Goal: Transaction & Acquisition: Purchase product/service

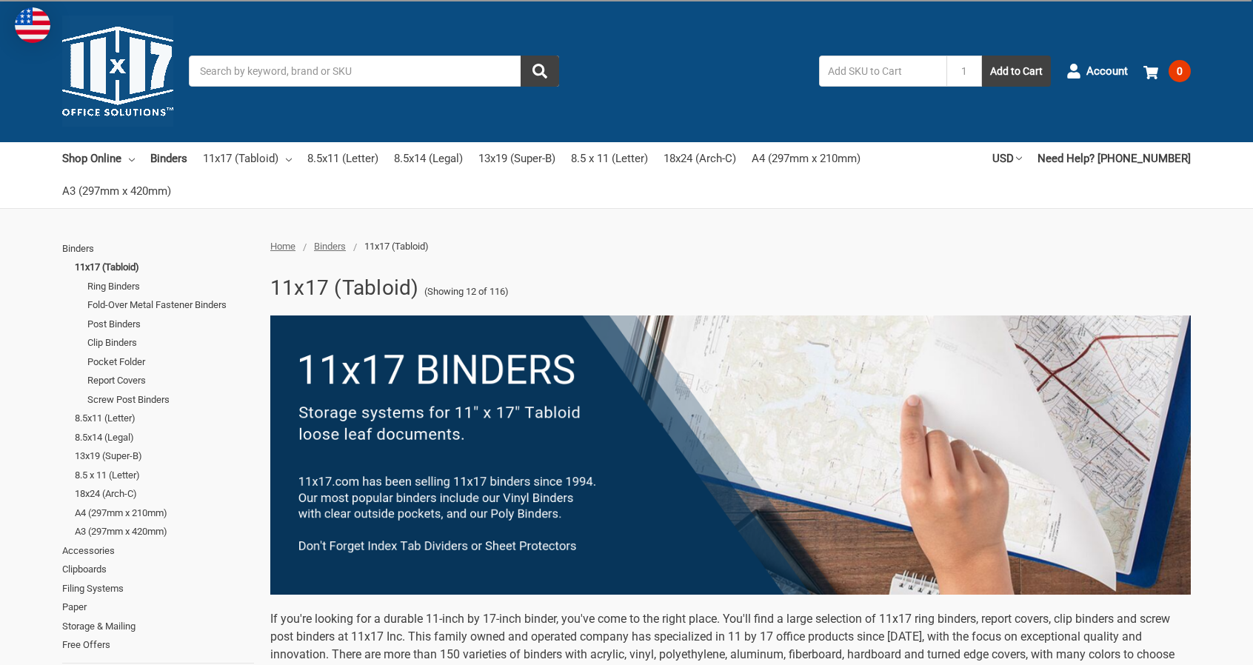
scroll to position [296, 0]
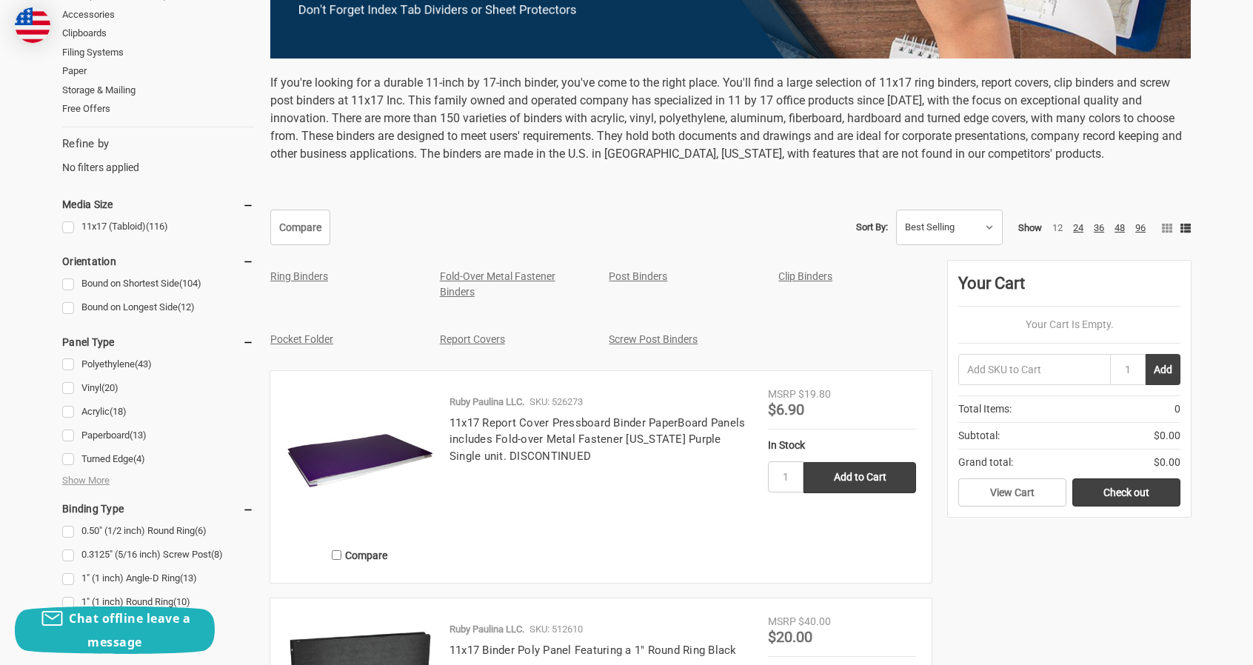
scroll to position [518, 0]
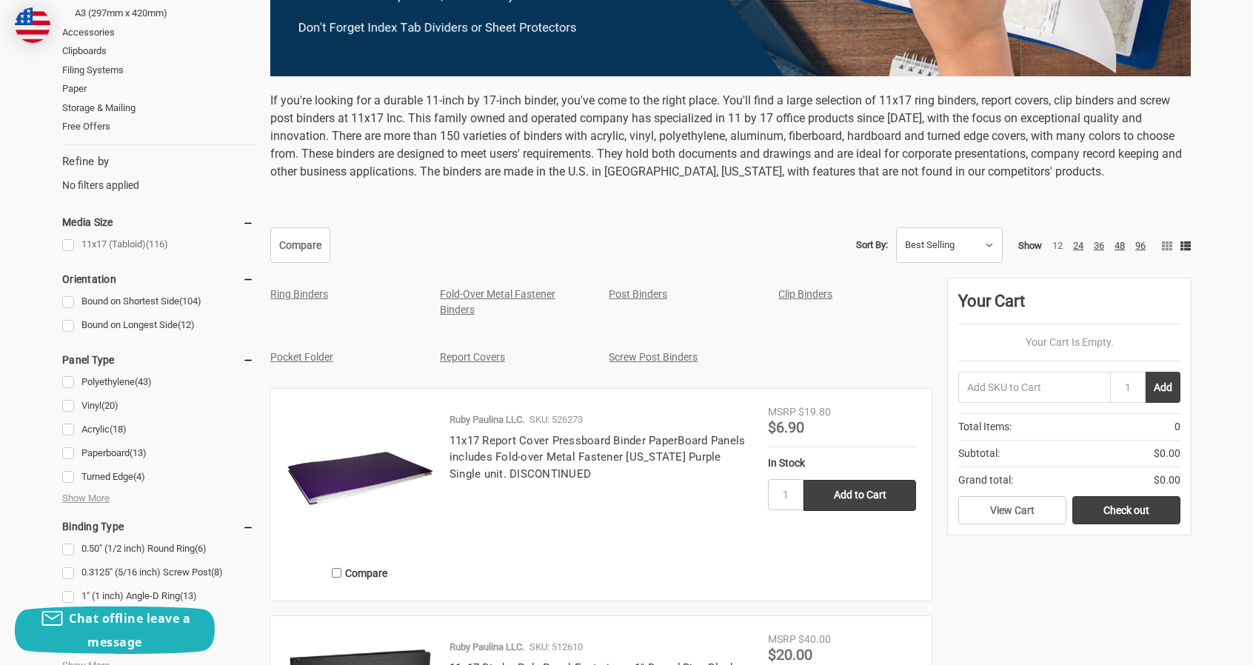
click at [65, 245] on link "11x17 (Tabloid) (116)" at bounding box center [158, 245] width 192 height 20
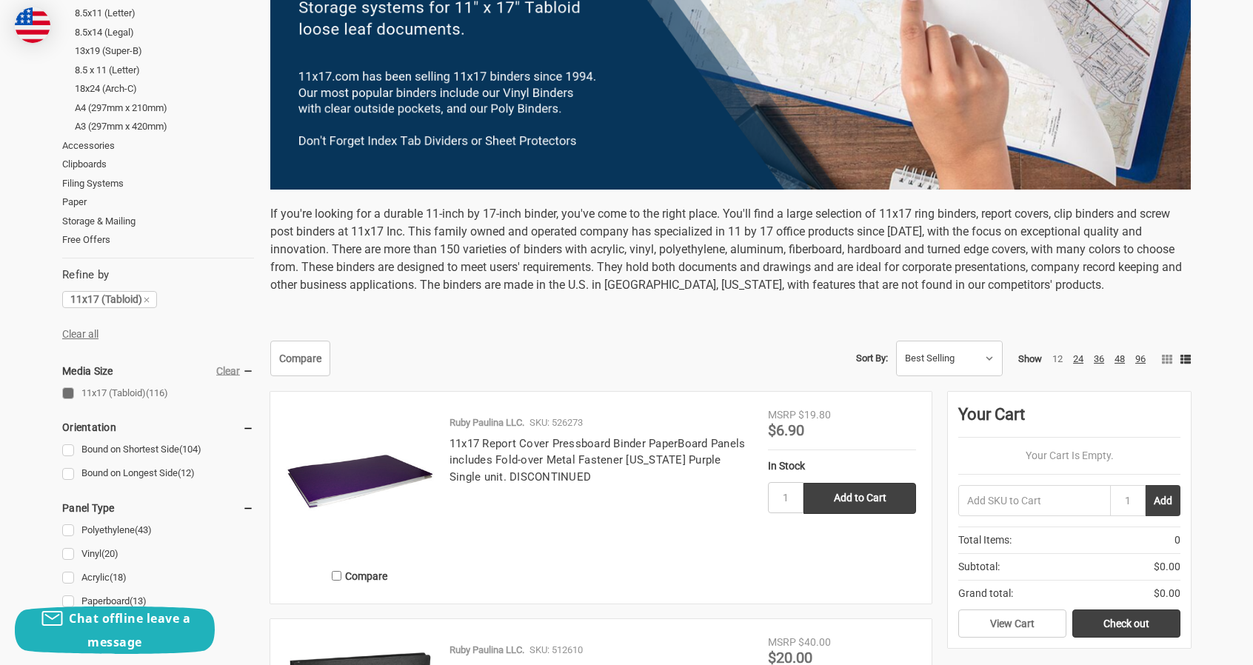
scroll to position [518, 0]
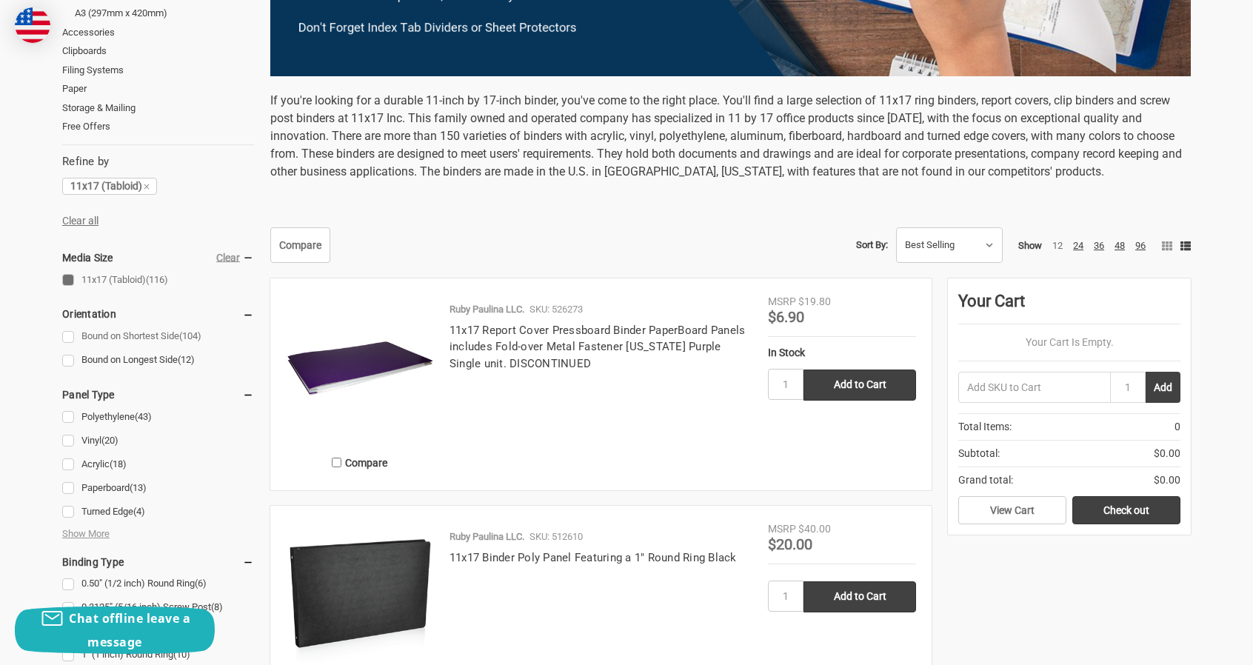
click at [70, 331] on link "Bound on Shortest Side (104)" at bounding box center [158, 336] width 192 height 20
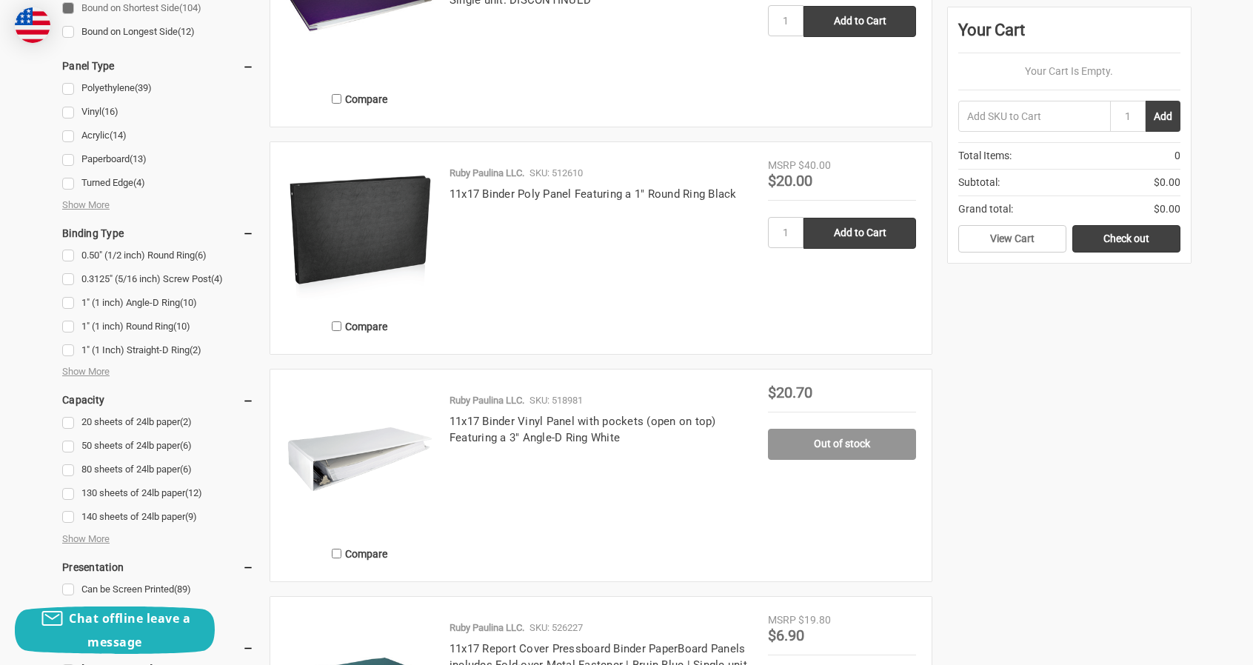
scroll to position [888, 0]
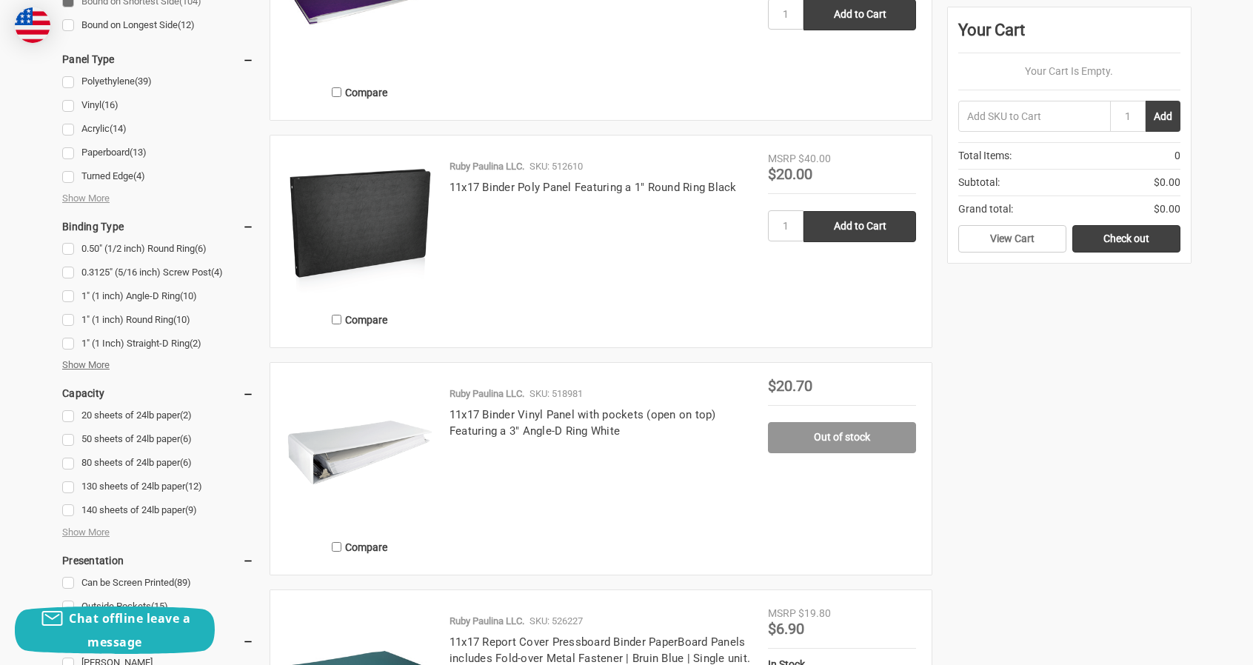
click at [98, 361] on span "Show More" at bounding box center [85, 365] width 47 height 15
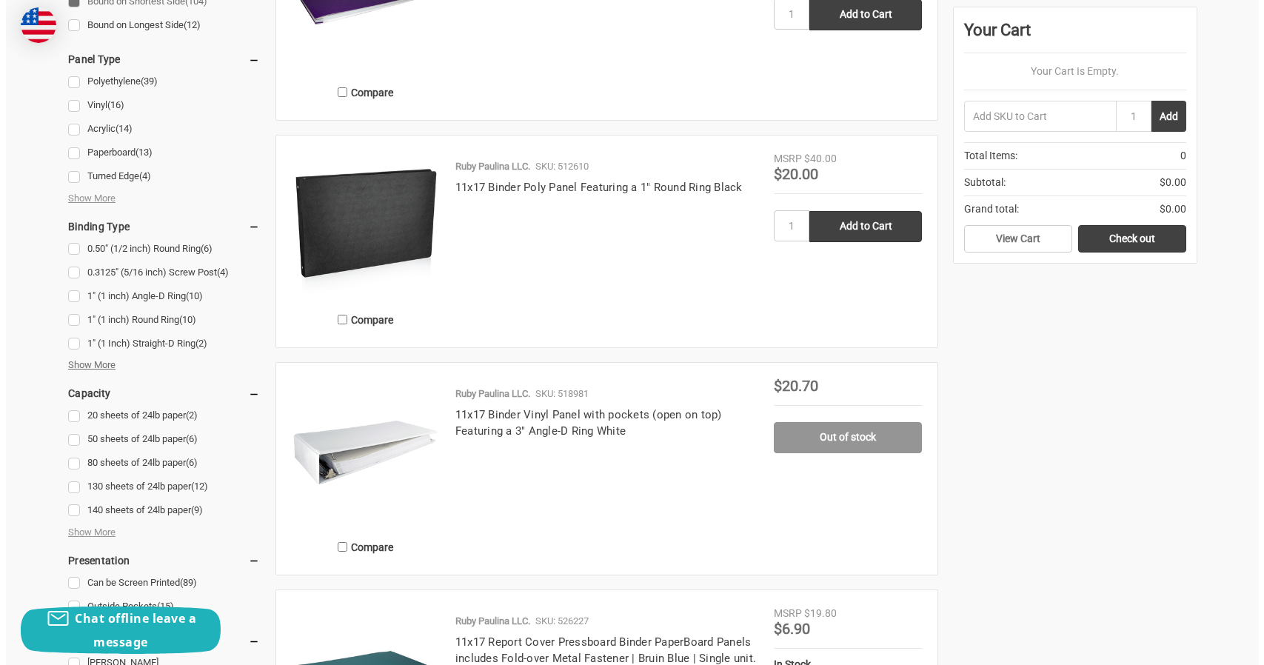
scroll to position [856, 0]
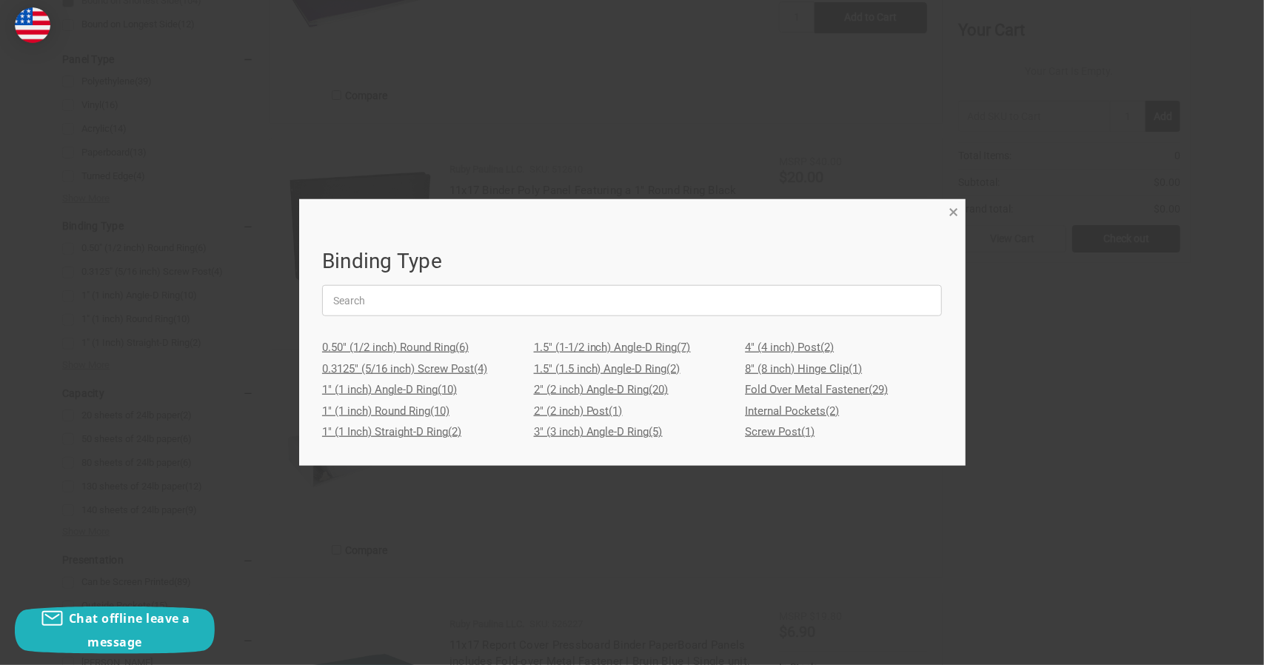
click at [953, 215] on span "×" at bounding box center [954, 211] width 10 height 21
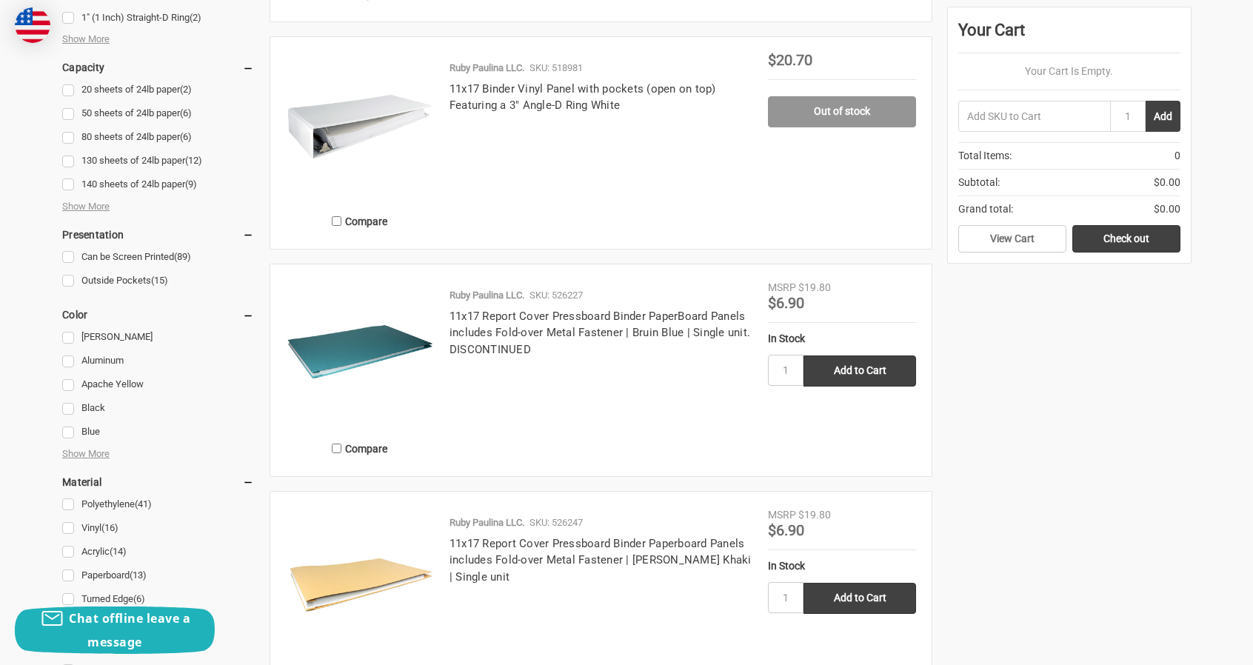
scroll to position [1259, 0]
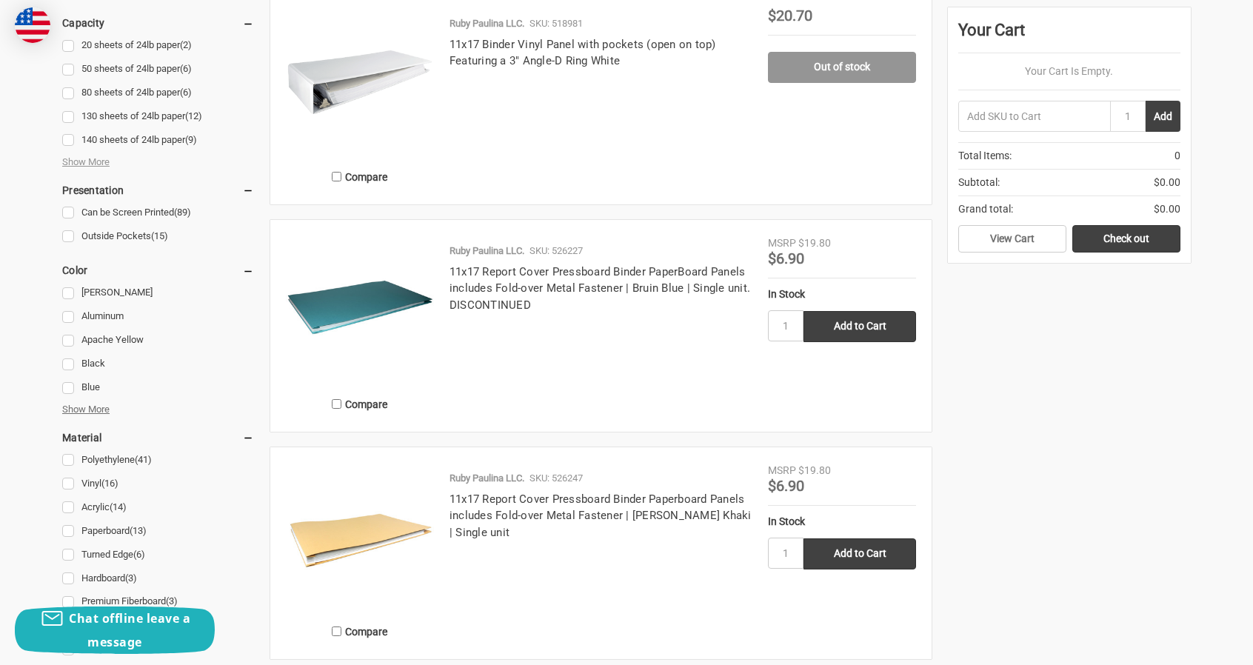
click at [96, 406] on span "Show More" at bounding box center [85, 409] width 47 height 15
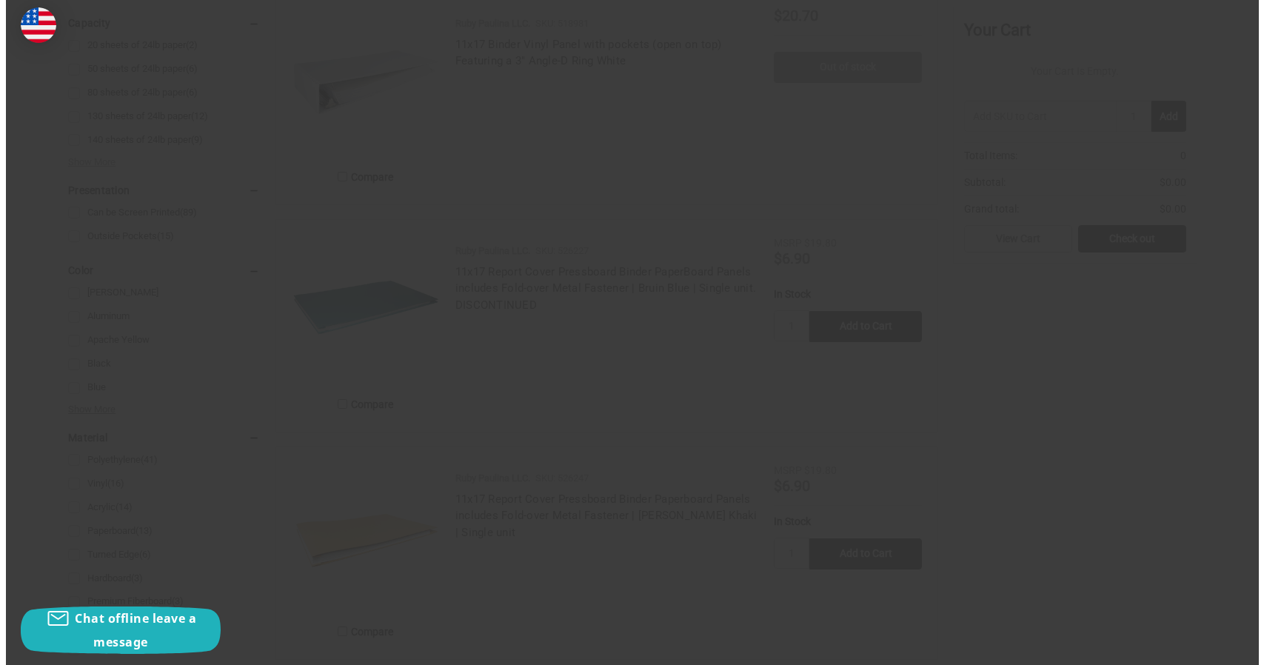
scroll to position [1225, 0]
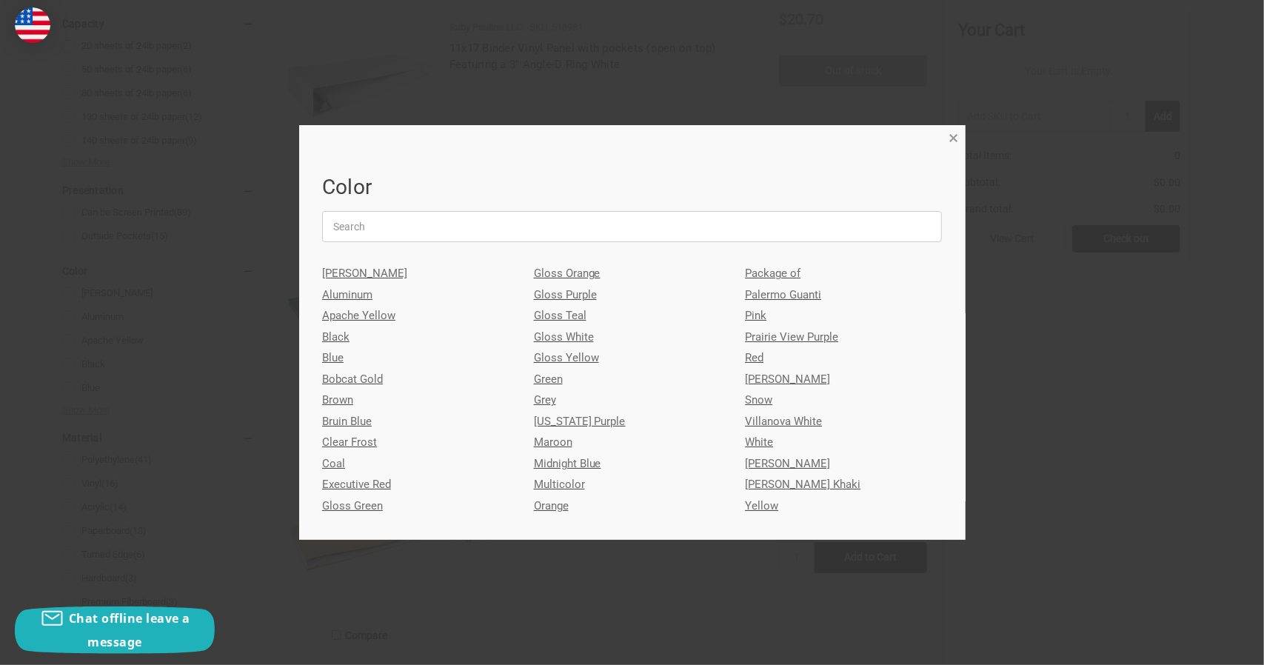
click at [953, 141] on span "×" at bounding box center [954, 137] width 10 height 21
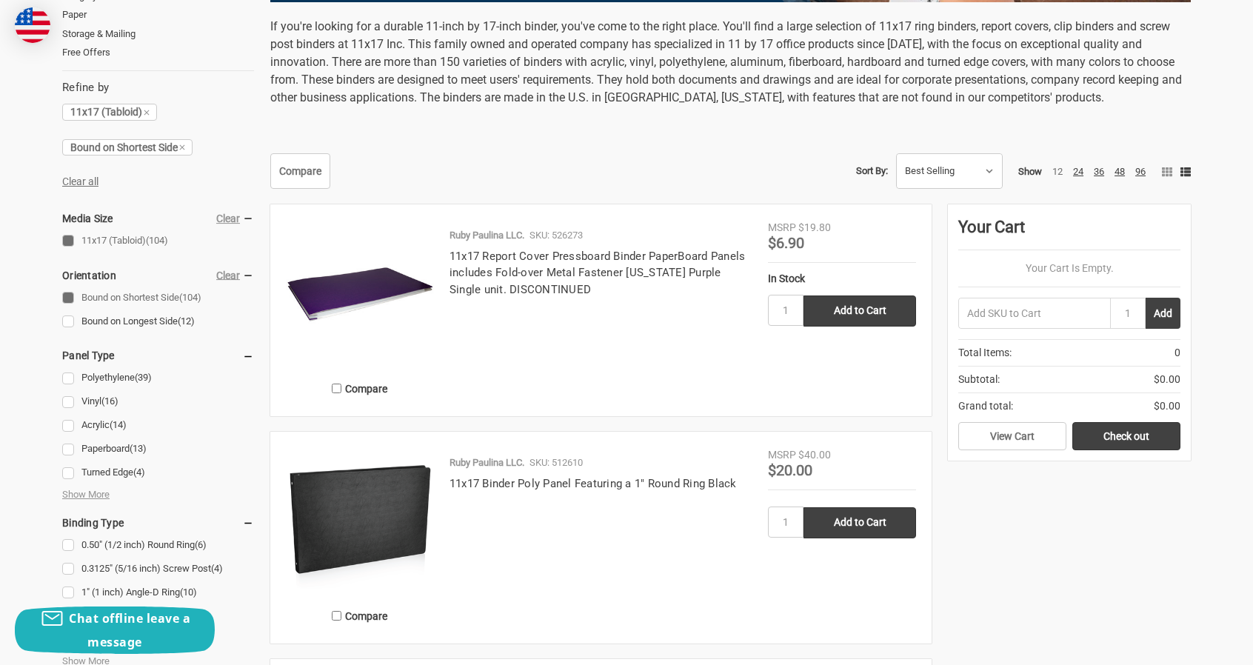
scroll to position [0, 0]
